Goal: Check status

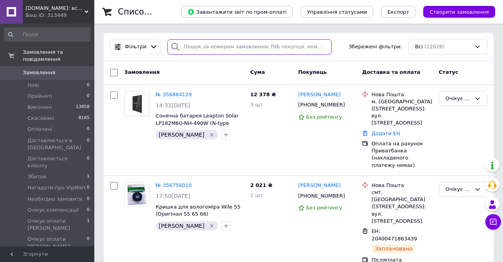
click at [187, 43] on input "search" at bounding box center [249, 46] width 164 height 15
paste input "380978811612"
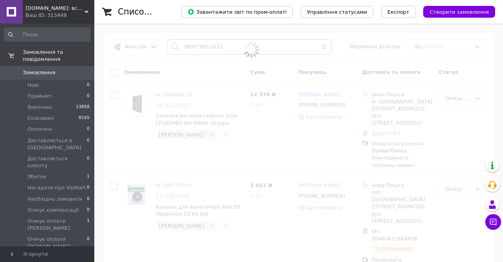
type input "380978811612"
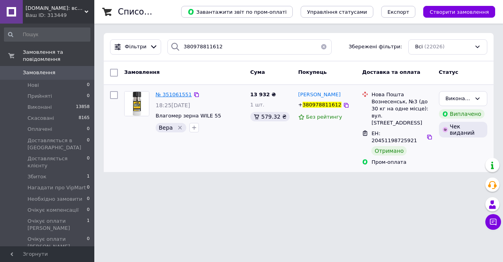
click at [173, 96] on span "№ 351061551" at bounding box center [174, 95] width 36 height 6
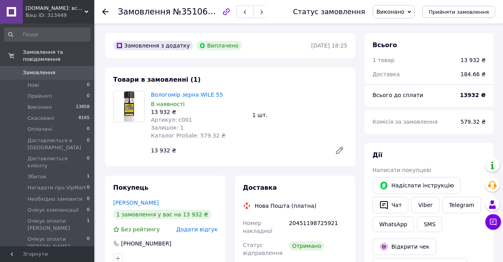
scroll to position [83, 0]
click at [101, 7] on div "Замовлення №351061551 Статус замовлення [PERSON_NAME] Скасовано Оплачено Достав…" at bounding box center [298, 12] width 408 height 24
click at [106, 13] on icon at bounding box center [105, 12] width 6 height 6
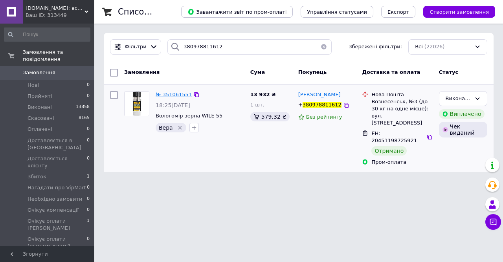
click at [183, 92] on span "№ 351061551" at bounding box center [174, 95] width 36 height 6
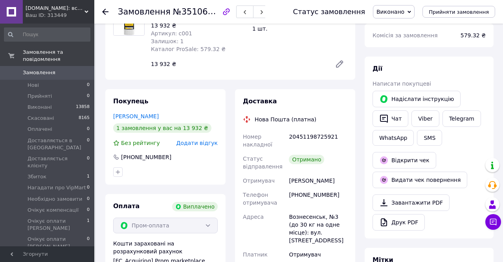
scroll to position [83, 0]
click at [434, 180] on button "Видати чек повернення" at bounding box center [419, 180] width 95 height 16
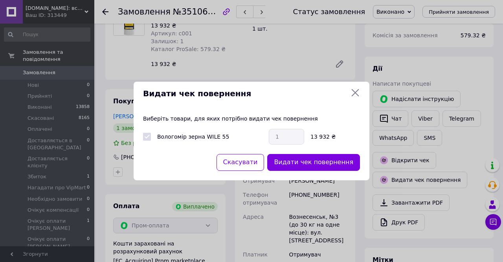
click at [359, 93] on icon at bounding box center [354, 92] width 9 height 9
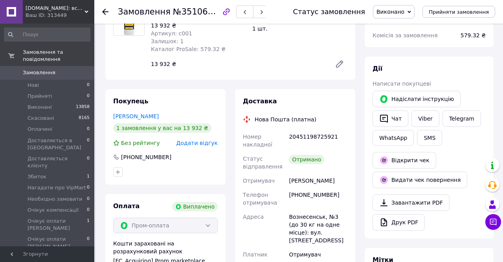
scroll to position [0, 0]
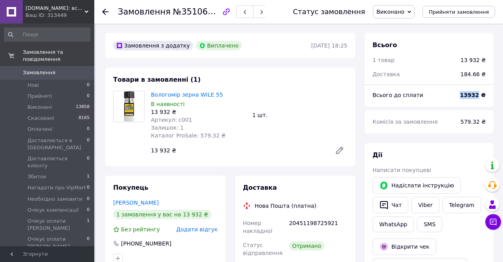
drag, startPoint x: 480, startPoint y: 94, endPoint x: 466, endPoint y: 95, distance: 14.5
click at [466, 95] on b "13932 ₴" at bounding box center [473, 95] width 26 height 6
copy b "13932"
